Goal: Task Accomplishment & Management: Use online tool/utility

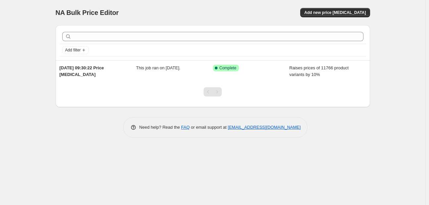
click at [218, 96] on div "Pagination" at bounding box center [217, 91] width 9 height 9
click at [206, 93] on div "Pagination" at bounding box center [208, 91] width 9 height 9
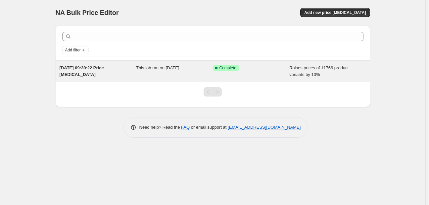
click at [101, 71] on div "[DATE] 09:30:22 Price [MEDICAL_DATA]" at bounding box center [98, 71] width 77 height 13
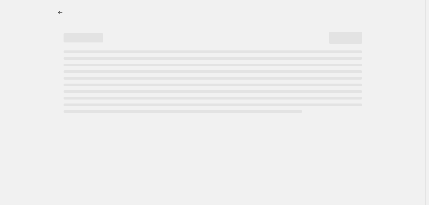
select select "percentage"
select select "vendor"
select select "product_status"
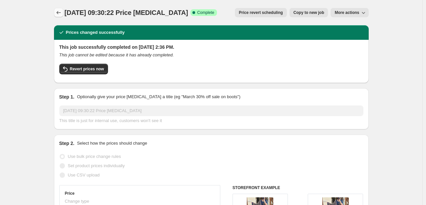
click at [57, 14] on icon "Price change jobs" at bounding box center [58, 12] width 7 height 7
